Goal: Information Seeking & Learning: Learn about a topic

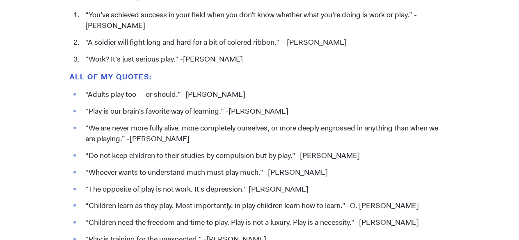
scroll to position [910, 0]
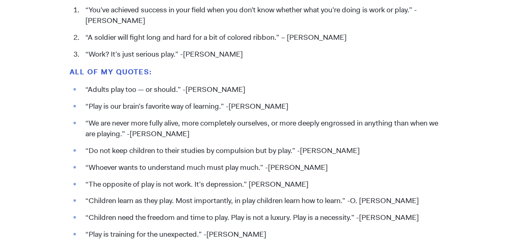
drag, startPoint x: 522, startPoint y: 15, endPoint x: 524, endPoint y: 112, distance: 97.2
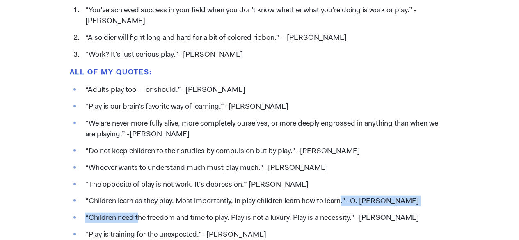
drag, startPoint x: 344, startPoint y: 199, endPoint x: 135, endPoint y: 208, distance: 209.3
click at [135, 208] on ul "“Adults play too — or should.” -[PERSON_NAME] “Play is our brain’s favorite way…" at bounding box center [259, 239] width 379 height 311
click at [440, 195] on ul "“Adults play too — or should.” -[PERSON_NAME] “Play is our brain’s favorite way…" at bounding box center [259, 239] width 379 height 311
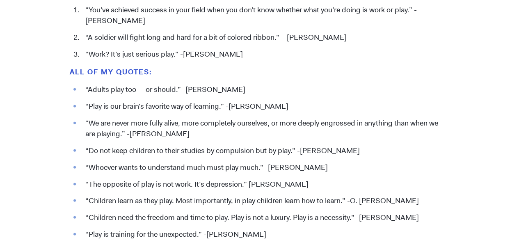
drag, startPoint x: 416, startPoint y: 204, endPoint x: 97, endPoint y: 203, distance: 319.0
click at [97, 203] on li "“Children learn as they play. Most importantly, in play children learn how to l…" at bounding box center [265, 201] width 368 height 11
click at [429, 190] on ul "“Adults play too — or should.” -[PERSON_NAME] “Play is our brain’s favorite way…" at bounding box center [259, 239] width 379 height 311
drag, startPoint x: 414, startPoint y: 200, endPoint x: 140, endPoint y: 198, distance: 274.3
click at [140, 198] on li "“Children learn as they play. Most importantly, in play children learn how to l…" at bounding box center [265, 201] width 368 height 11
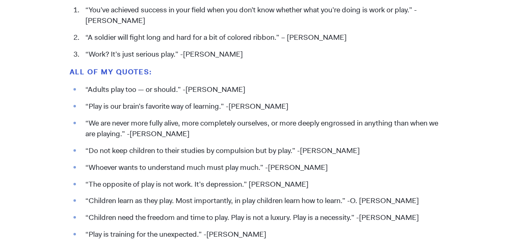
drag, startPoint x: 86, startPoint y: 201, endPoint x: 422, endPoint y: 197, distance: 335.4
click at [422, 197] on li "“Children learn as they play. Most importantly, in play children learn how to l…" at bounding box center [265, 201] width 368 height 11
copy li "“Children learn as they play. Most importantly, in play children learn how to l…"
click at [422, 197] on li "“Children learn as they play. Most importantly, in play children learn how to l…" at bounding box center [265, 201] width 368 height 11
